Goal: Transaction & Acquisition: Book appointment/travel/reservation

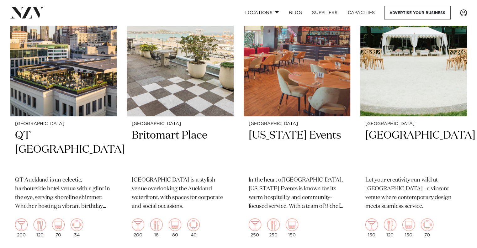
scroll to position [1315, 0]
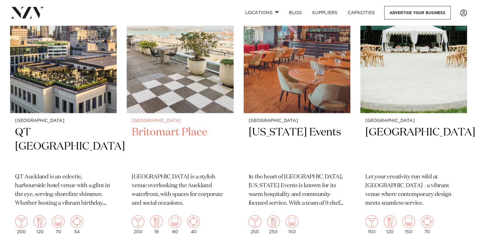
click at [152, 133] on h2 "Britomart Place" at bounding box center [180, 146] width 97 height 42
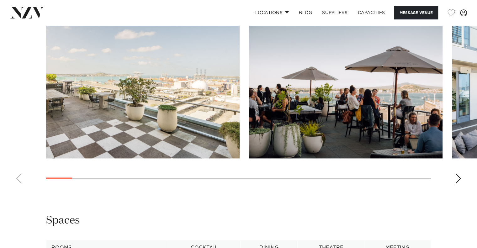
scroll to position [621, 0]
click at [460, 179] on div "Next slide" at bounding box center [458, 179] width 6 height 10
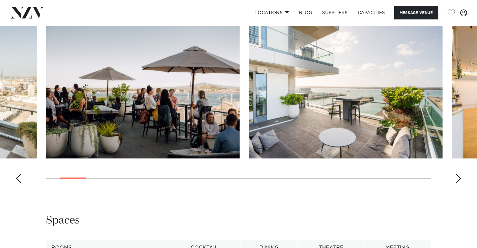
click at [460, 179] on div "Next slide" at bounding box center [458, 179] width 6 height 10
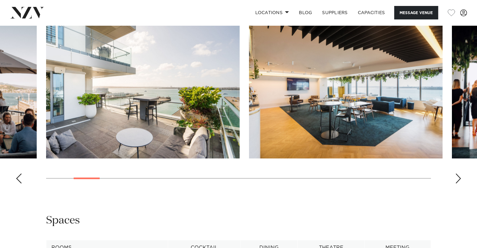
click at [460, 179] on div "Next slide" at bounding box center [458, 179] width 6 height 10
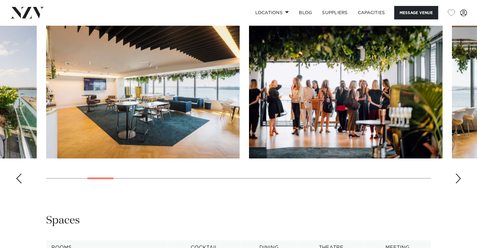
click at [460, 179] on div "Next slide" at bounding box center [458, 179] width 6 height 10
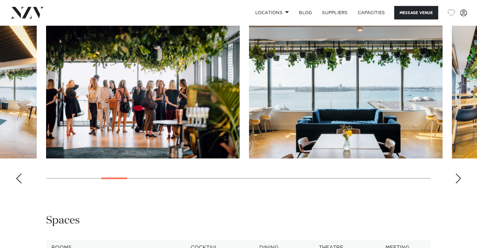
click at [460, 179] on div "Next slide" at bounding box center [458, 179] width 6 height 10
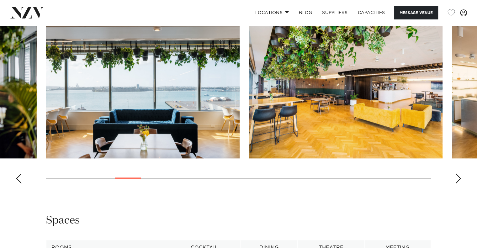
click at [460, 179] on div "Next slide" at bounding box center [458, 179] width 6 height 10
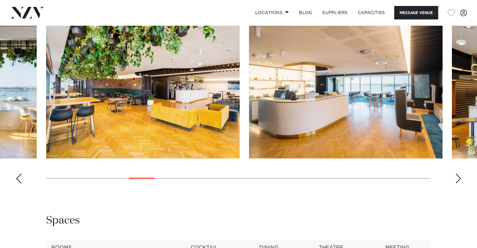
click at [460, 179] on div "Next slide" at bounding box center [458, 179] width 6 height 10
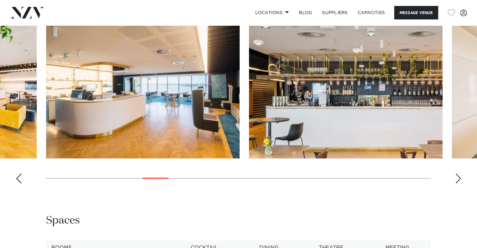
click at [460, 179] on div "Next slide" at bounding box center [458, 179] width 6 height 10
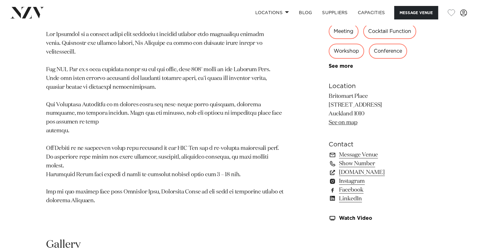
scroll to position [373, 0]
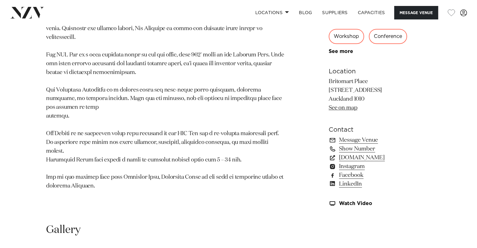
scroll to position [384, 0]
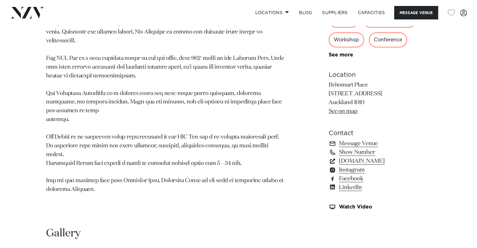
click at [372, 161] on link "[DOMAIN_NAME]" at bounding box center [380, 161] width 102 height 9
